Goal: Book appointment/travel/reservation

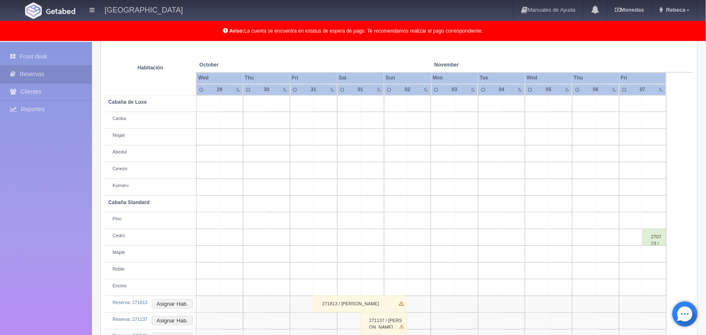
scroll to position [116, 0]
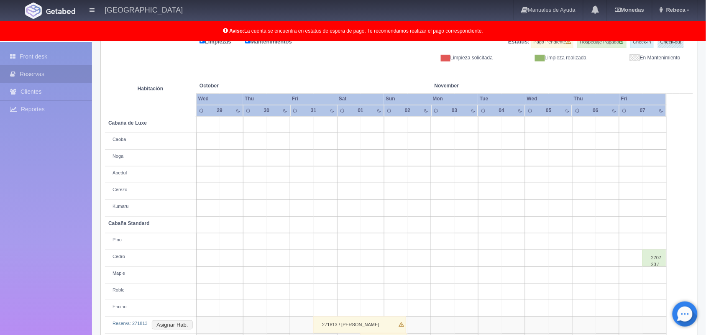
click at [379, 325] on div "271813 / Bertha Alicia Mateos Berlanga" at bounding box center [359, 325] width 93 height 17
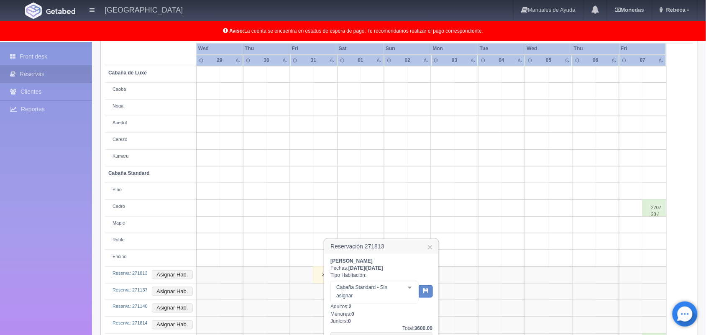
click at [436, 331] on div "Bertha Alicia Mateos Berlanga Fechas: 2025-10-31 / 2025-11-02 Tipo Habitación: …" at bounding box center [382, 317] width 114 height 126
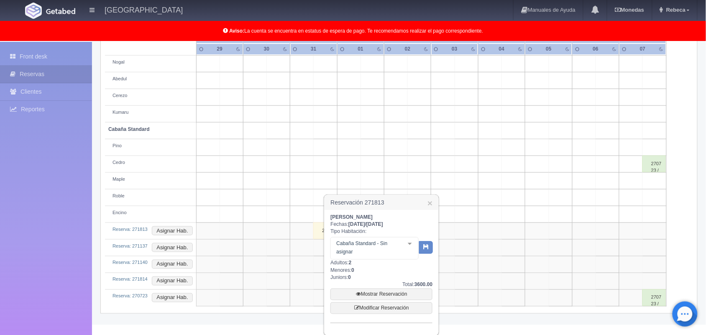
click at [436, 331] on div "Reservación 271813 × Bertha Alicia Mateos Berlanga Fechas: 2025-10-31 / 2025-11…" at bounding box center [382, 266] width 116 height 142
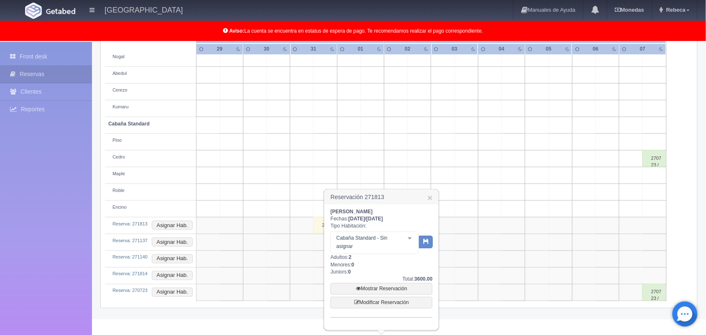
click at [436, 331] on div "Reservación 271813 × Bertha Alicia Mateos Berlanga Fechas: 2025-10-31 / 2025-11…" at bounding box center [382, 260] width 116 height 142
click at [402, 291] on link "Mostrar Reservación" at bounding box center [382, 289] width 102 height 12
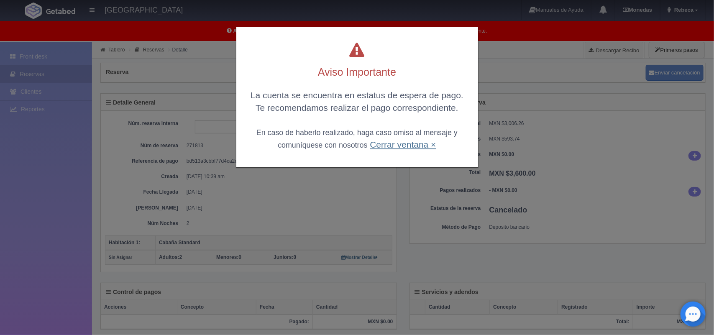
click at [390, 144] on link "Cerrar ventana ×" at bounding box center [403, 145] width 66 height 10
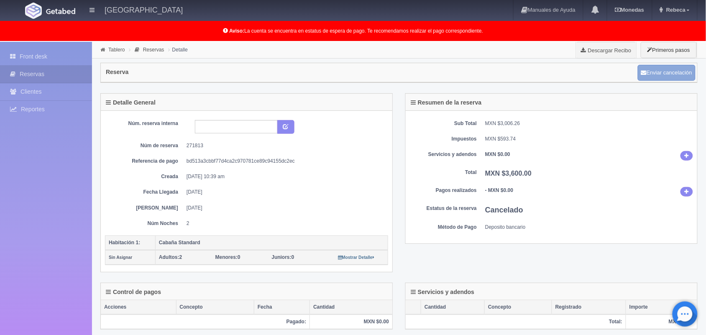
click at [669, 73] on button "Enviar cancelación" at bounding box center [667, 73] width 58 height 16
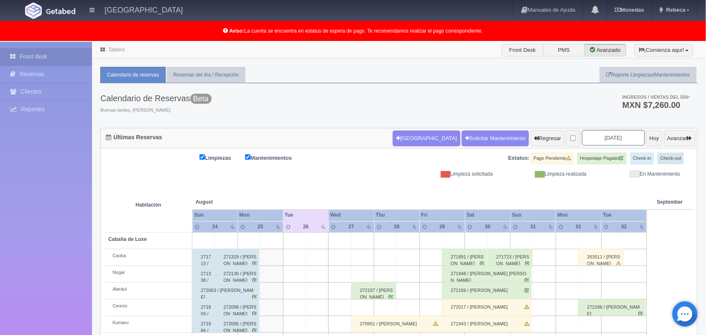
click at [610, 137] on input "[DATE]" at bounding box center [614, 137] width 63 height 15
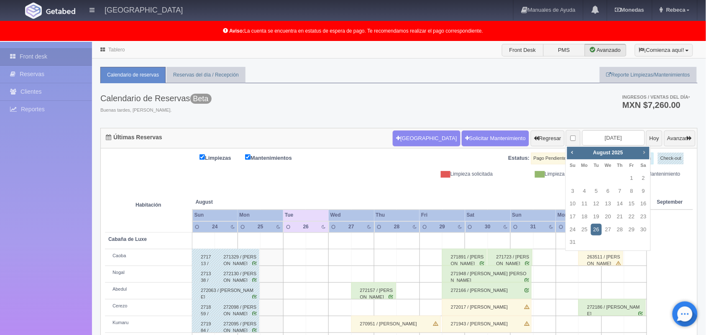
click at [644, 152] on span "Next" at bounding box center [644, 152] width 7 height 7
click at [631, 226] on link "31" at bounding box center [632, 230] width 11 height 12
type input "[DATE]"
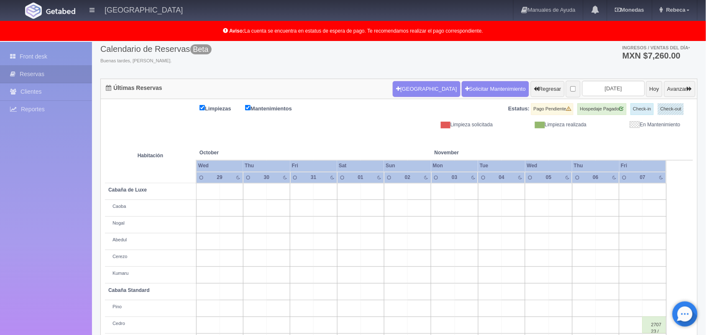
scroll to position [28, 0]
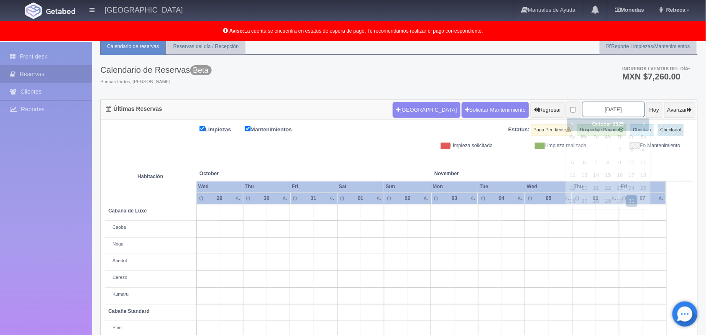
click at [622, 109] on input "[DATE]" at bounding box center [614, 109] width 63 height 15
click at [704, 266] on div "Tablero Front Desk PMS Avanzado ¡Comienza aquí! Habitaciones y Reservas Limpiez…" at bounding box center [399, 226] width 614 height 426
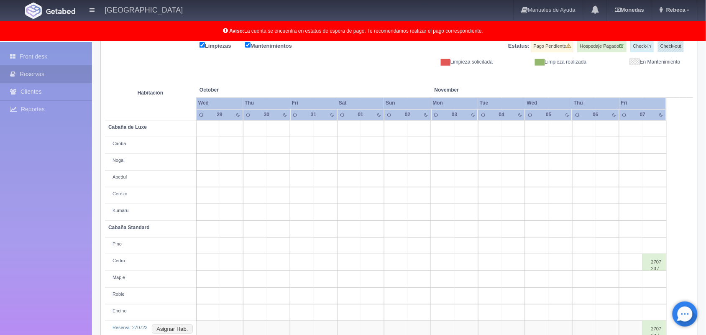
scroll to position [133, 0]
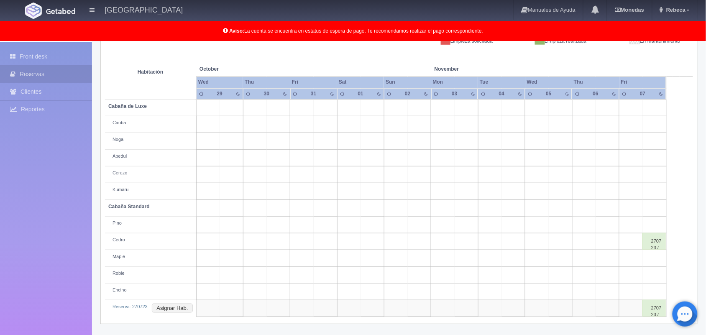
click at [300, 224] on td at bounding box center [301, 225] width 23 height 17
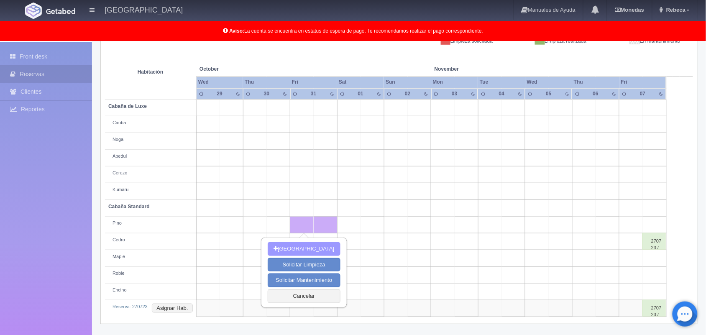
click at [298, 247] on button "[GEOGRAPHIC_DATA]" at bounding box center [304, 249] width 72 height 14
type input "[DATE]"
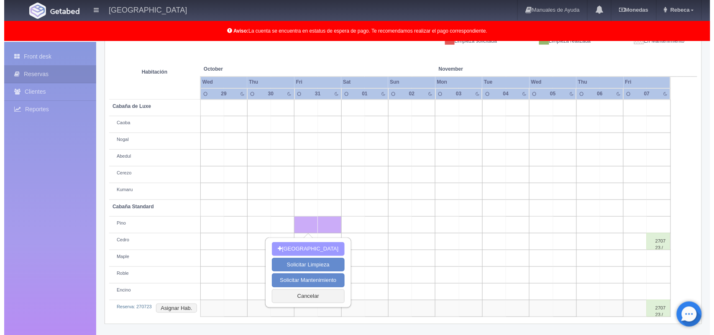
scroll to position [133, 0]
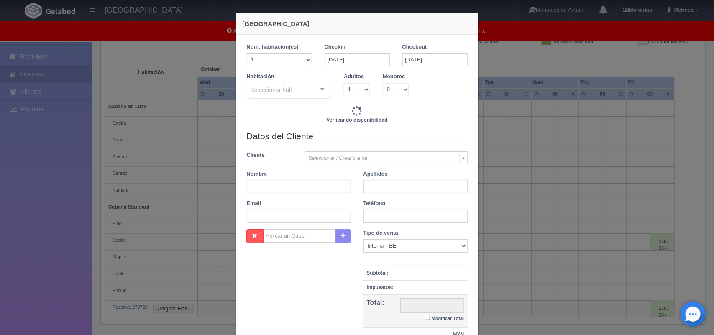
checkbox input "false"
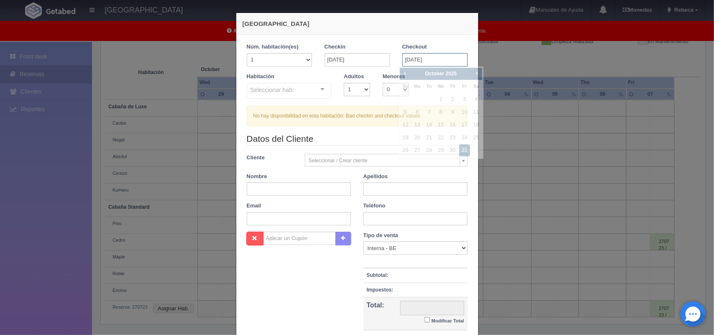
click at [455, 62] on input "[DATE]" at bounding box center [435, 59] width 65 height 13
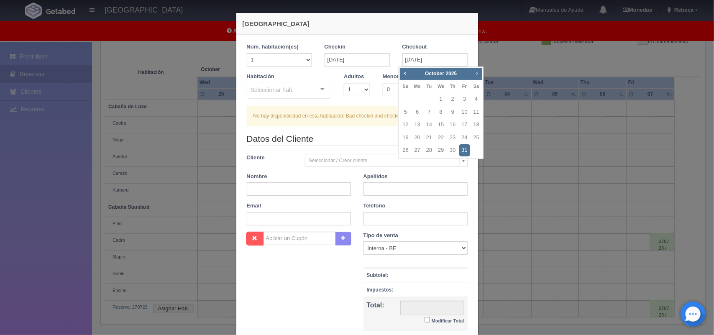
click at [478, 71] on span "Next" at bounding box center [477, 73] width 7 height 7
click at [408, 112] on link "2" at bounding box center [406, 112] width 11 height 12
type input "[DATE]"
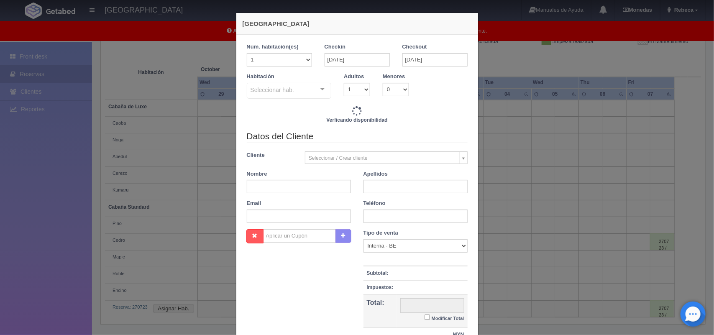
checkbox input "false"
type input "3600.00"
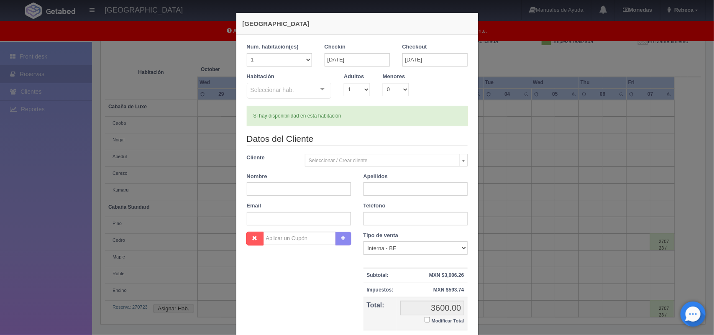
checkbox input "false"
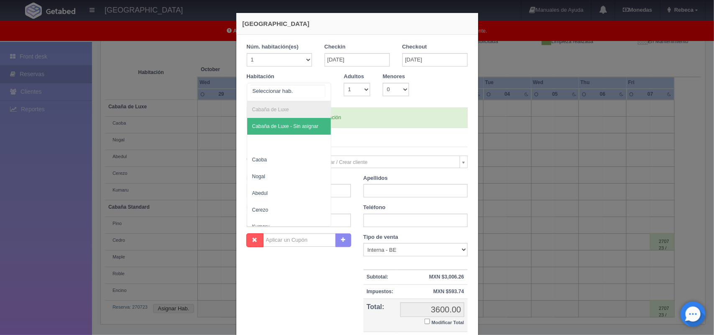
click at [318, 87] on div at bounding box center [322, 89] width 17 height 13
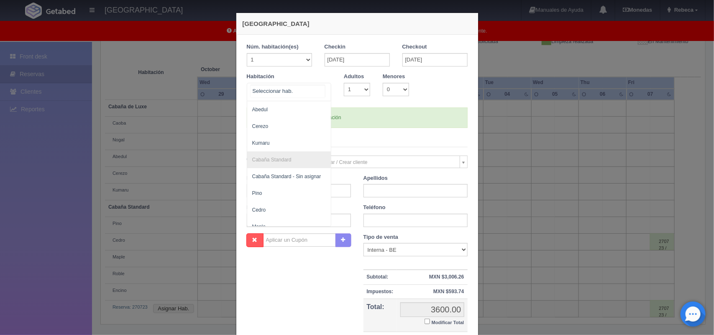
scroll to position [105, 0]
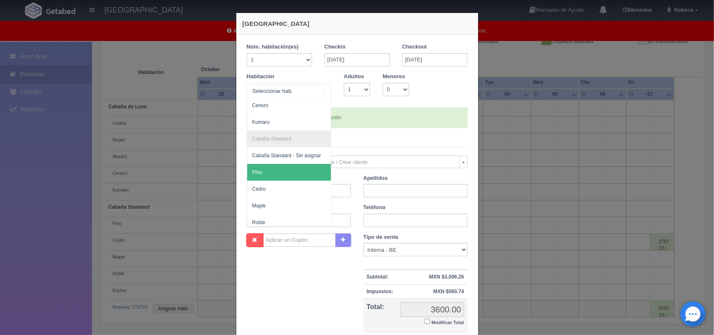
click at [290, 170] on span "Pino" at bounding box center [289, 172] width 84 height 17
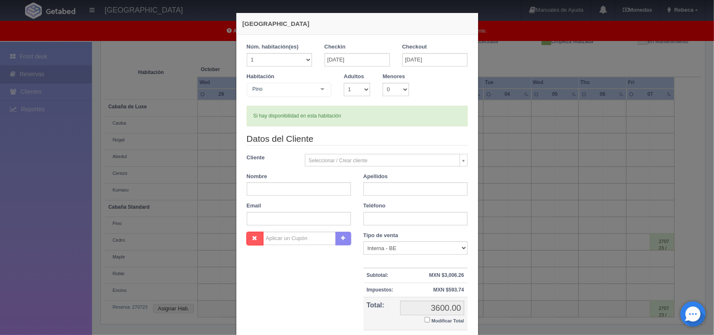
checkbox input "false"
type input "3600.00"
checkbox input "false"
click at [360, 89] on select "1 2 3 4 5 6 7 8 9 10" at bounding box center [357, 89] width 26 height 13
select select "2"
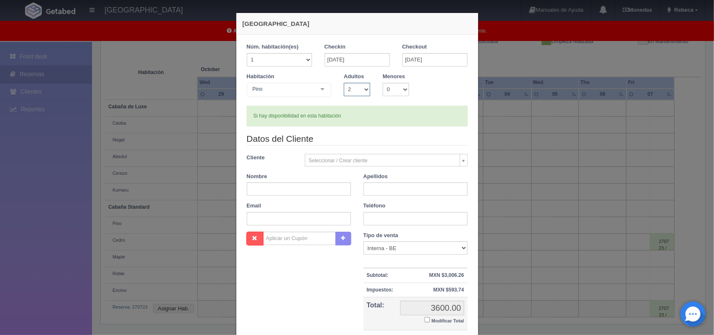
click at [344, 83] on select "1 2 3 4 5 6 7 8 9 10" at bounding box center [357, 89] width 26 height 13
checkbox input "false"
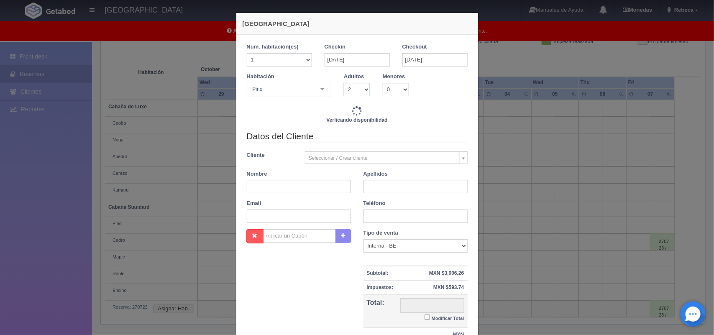
type input "3600.00"
checkbox input "false"
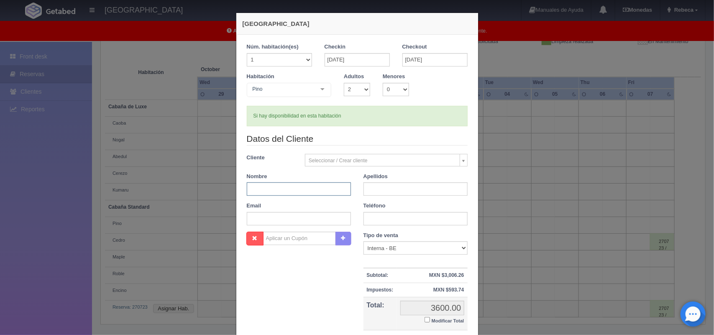
click at [315, 188] on input "text" at bounding box center [299, 188] width 104 height 13
type input "[PERSON_NAME]"
click at [371, 191] on input "text" at bounding box center [416, 188] width 104 height 13
type input "[PERSON_NAME]"
click at [285, 220] on input "text" at bounding box center [299, 218] width 104 height 13
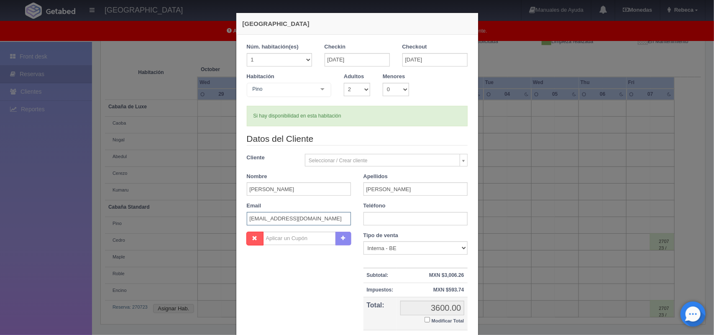
type input "[EMAIL_ADDRESS][DOMAIN_NAME]"
click at [364, 222] on input "text" at bounding box center [416, 218] width 104 height 13
type input "5537035263"
click at [468, 328] on div "Tipo de venta Correo Electronico Interna - BE Llamada OTA Externa Otro WALK IN …" at bounding box center [415, 290] width 117 height 116
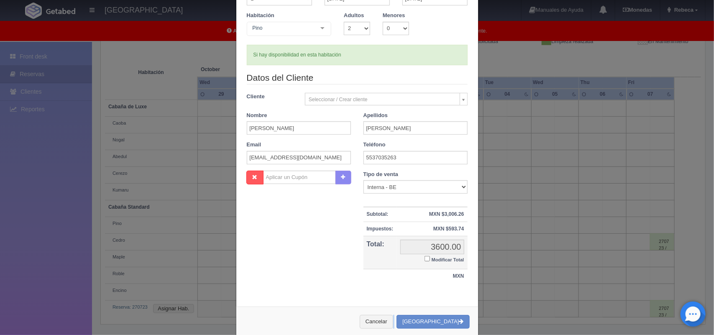
click at [468, 328] on div "[GEOGRAPHIC_DATA] 1 Núm. habitación(es) 1 2 3 4 5 6 7 8 9 10 11 12 13 14 15 16 …" at bounding box center [357, 144] width 243 height 386
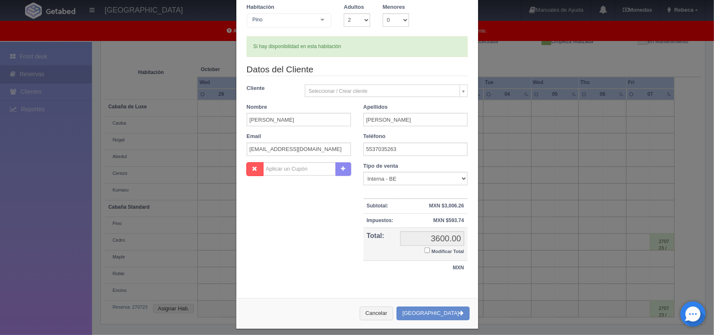
scroll to position [77, 0]
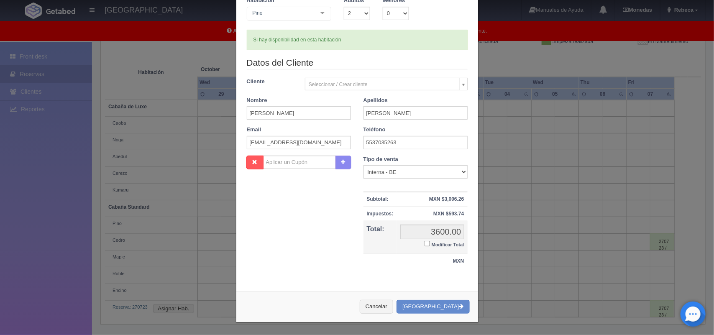
click at [468, 328] on div "[GEOGRAPHIC_DATA] 1 Núm. habitación(es) 1 2 3 4 5 6 7 8 9 10 11 12 13 14 15 16 …" at bounding box center [357, 129] width 251 height 411
click at [443, 306] on button "[GEOGRAPHIC_DATA]" at bounding box center [433, 307] width 73 height 14
